Goal: Check status: Check status

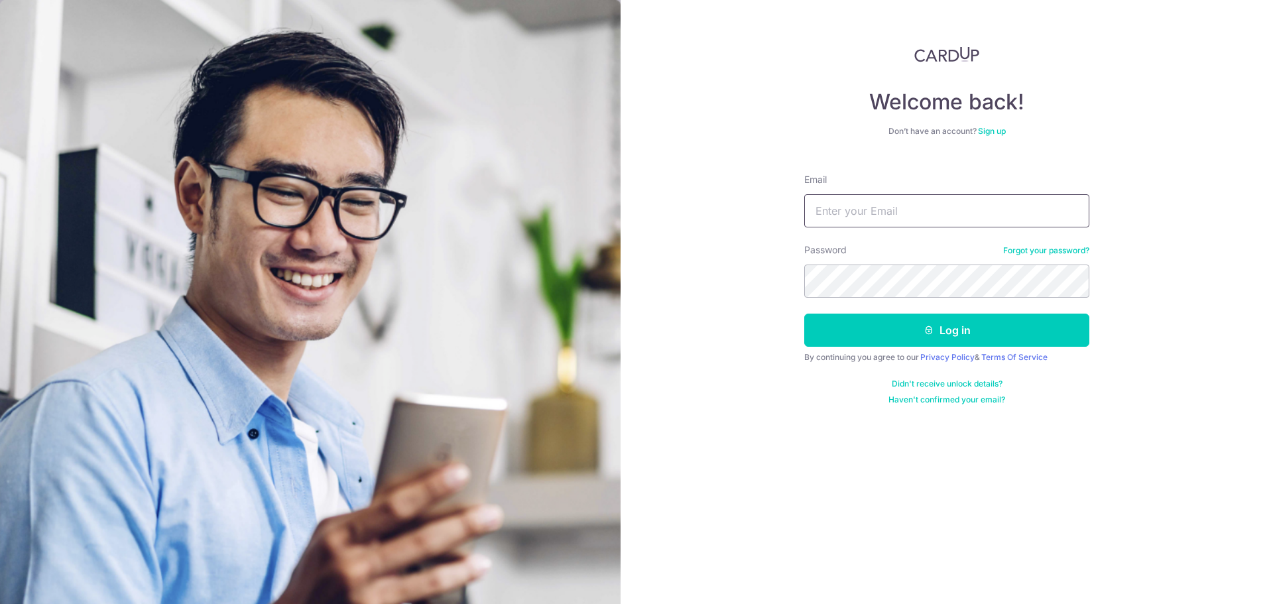
click at [822, 222] on input "Email" at bounding box center [946, 210] width 285 height 33
type input "[PERSON_NAME][EMAIL_ADDRESS][DOMAIN_NAME]"
click at [804, 314] on button "Log in" at bounding box center [946, 330] width 285 height 33
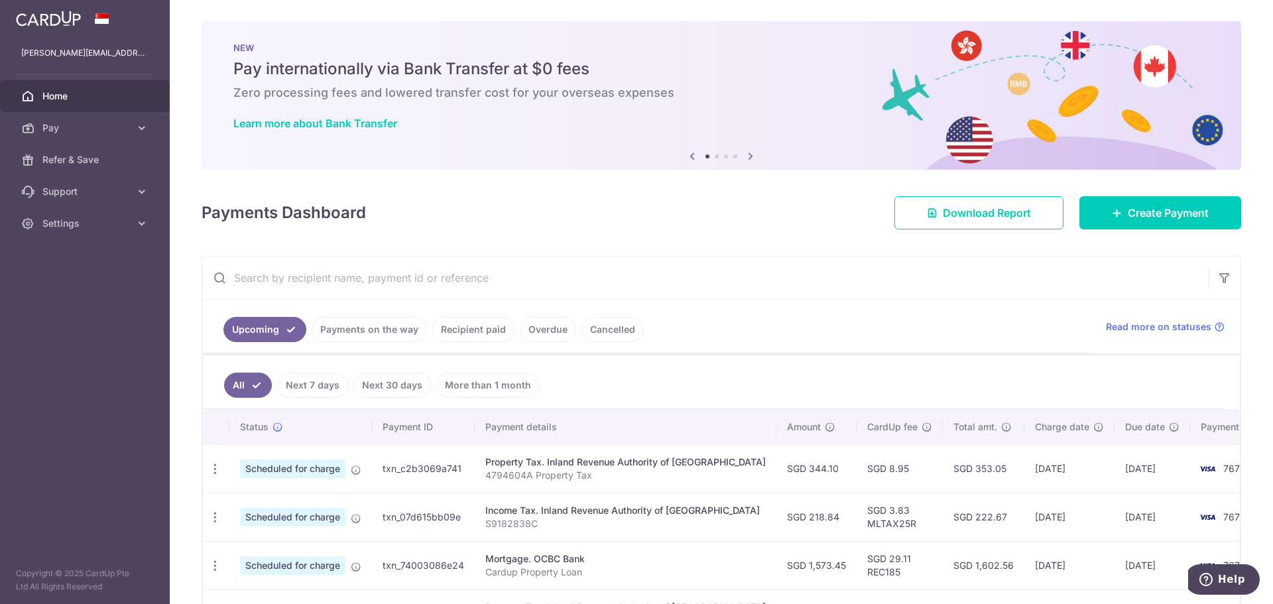
click at [384, 335] on link "Payments on the way" at bounding box center [369, 329] width 115 height 25
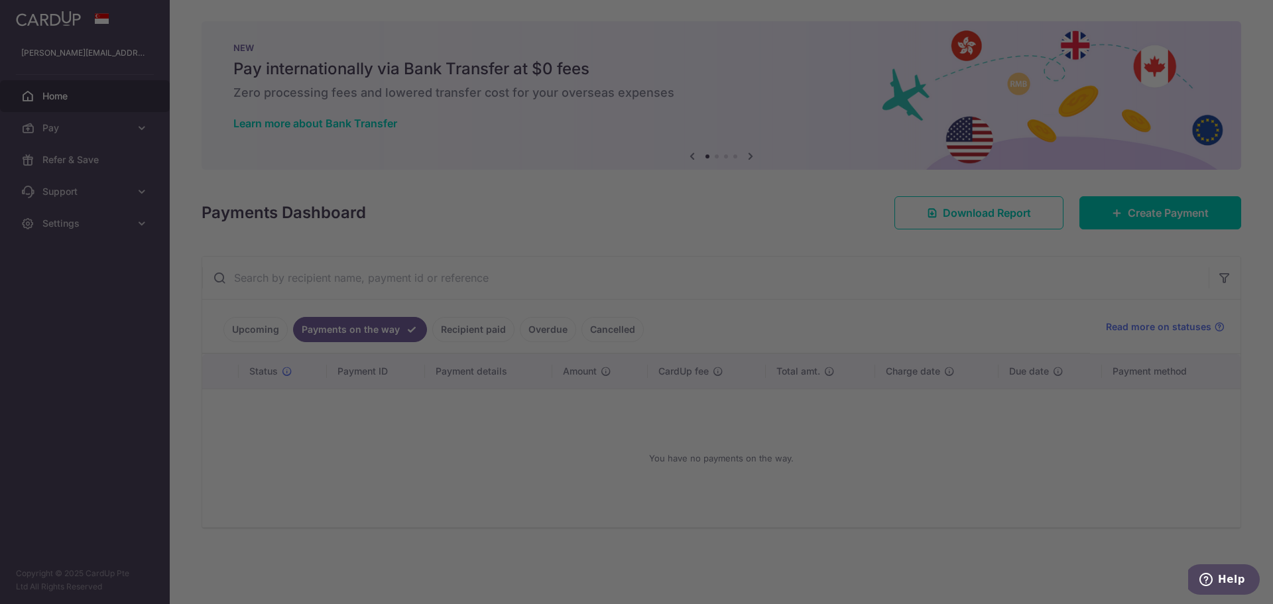
click at [414, 436] on div at bounding box center [643, 305] width 1286 height 610
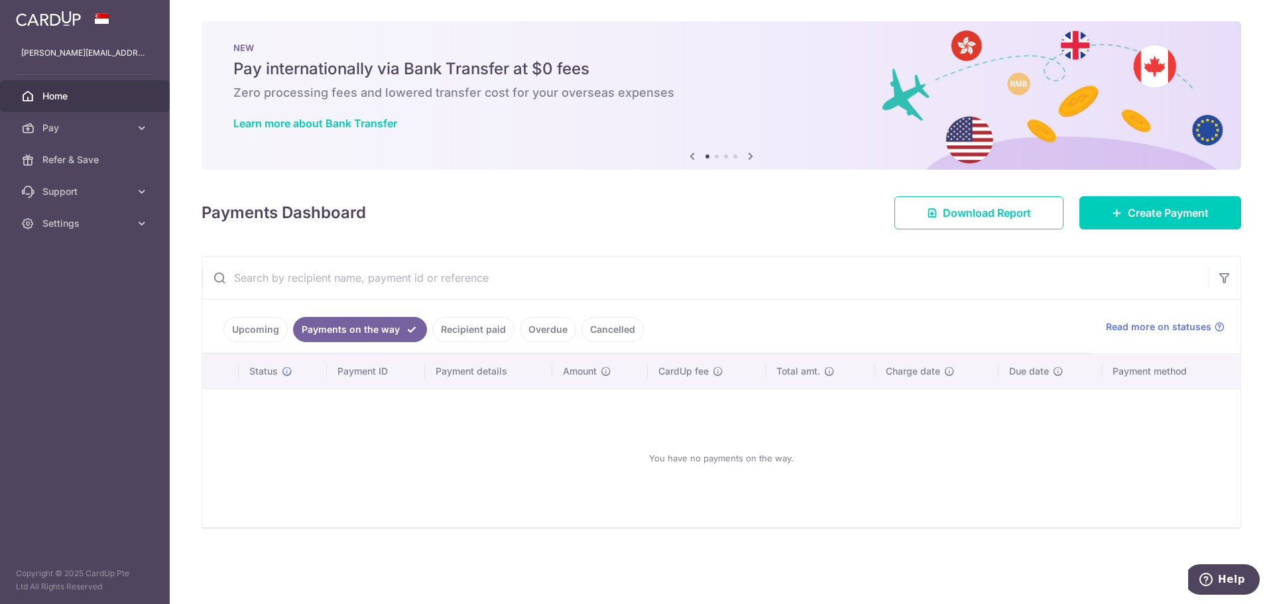
click at [473, 325] on link "Recipient paid" at bounding box center [473, 329] width 82 height 25
